Goal: Task Accomplishment & Management: Use online tool/utility

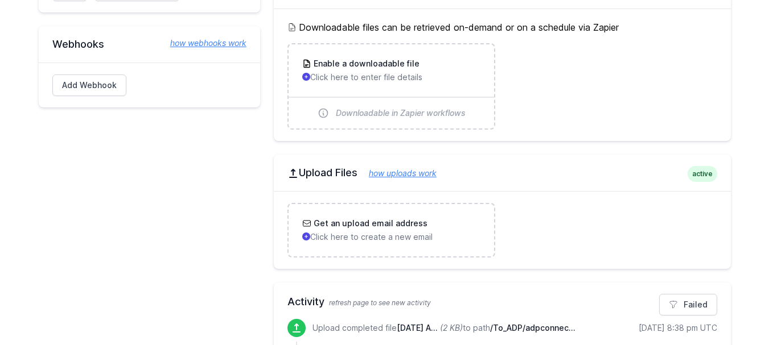
scroll to position [725, 0]
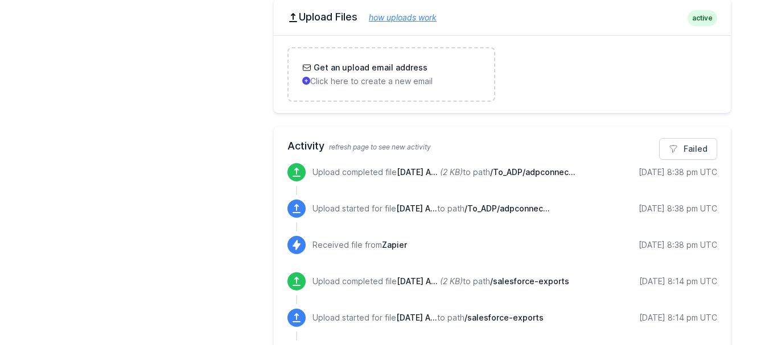
scroll to position [626, 0]
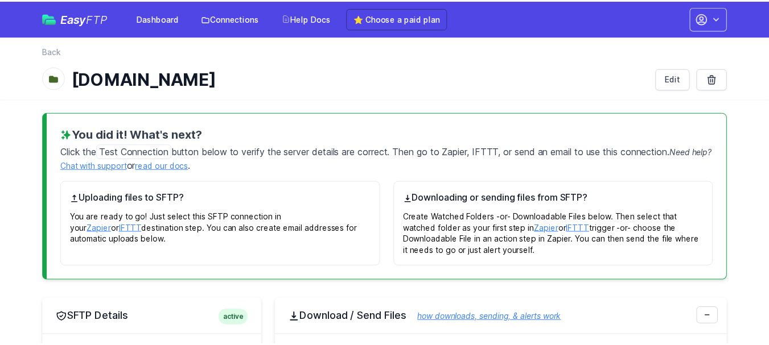
scroll to position [626, 0]
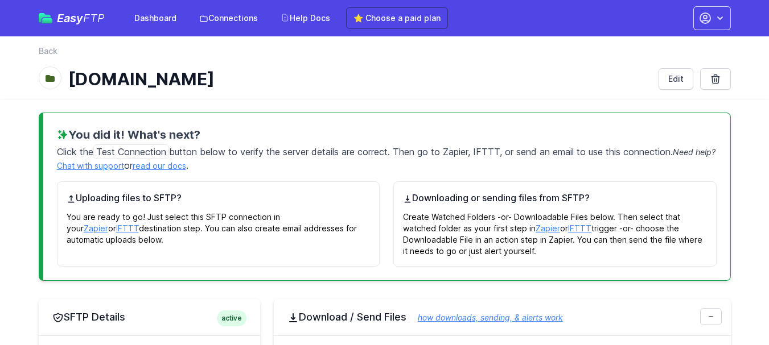
scroll to position [626, 0]
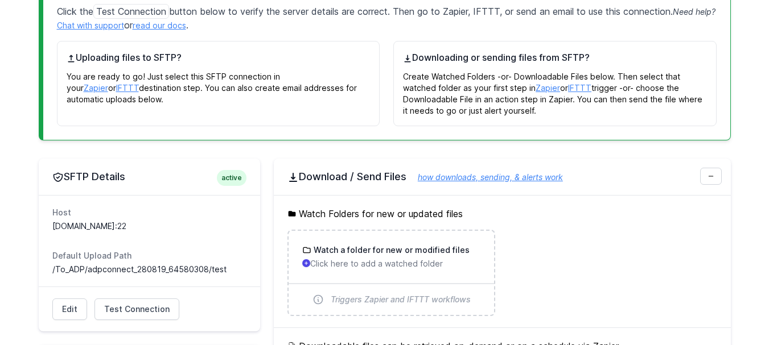
scroll to position [285, 0]
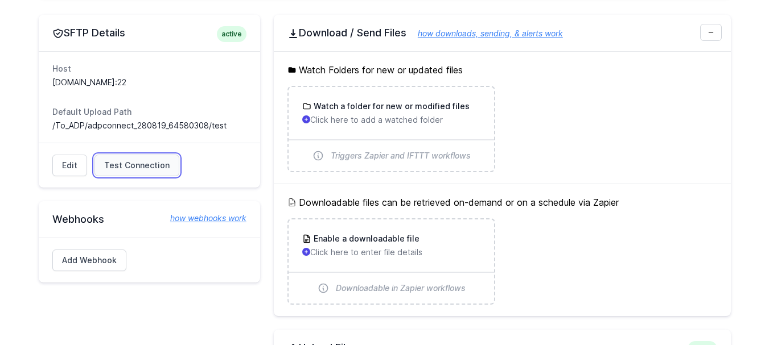
click at [125, 163] on span "Test Connection" at bounding box center [136, 165] width 65 height 11
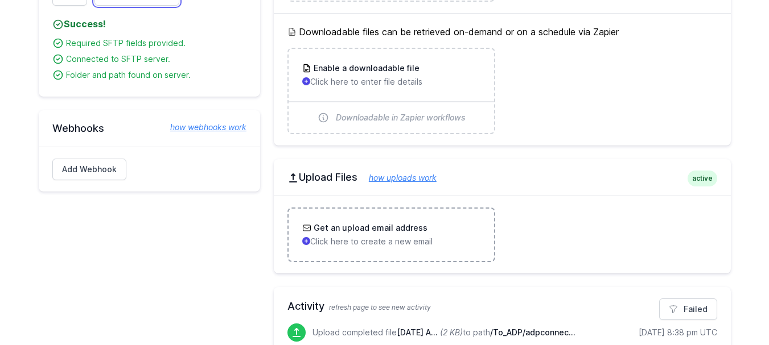
scroll to position [569, 0]
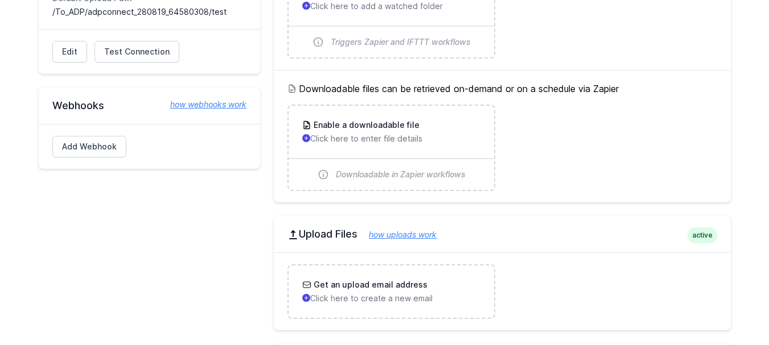
scroll to position [626, 0]
